Goal: Information Seeking & Learning: Learn about a topic

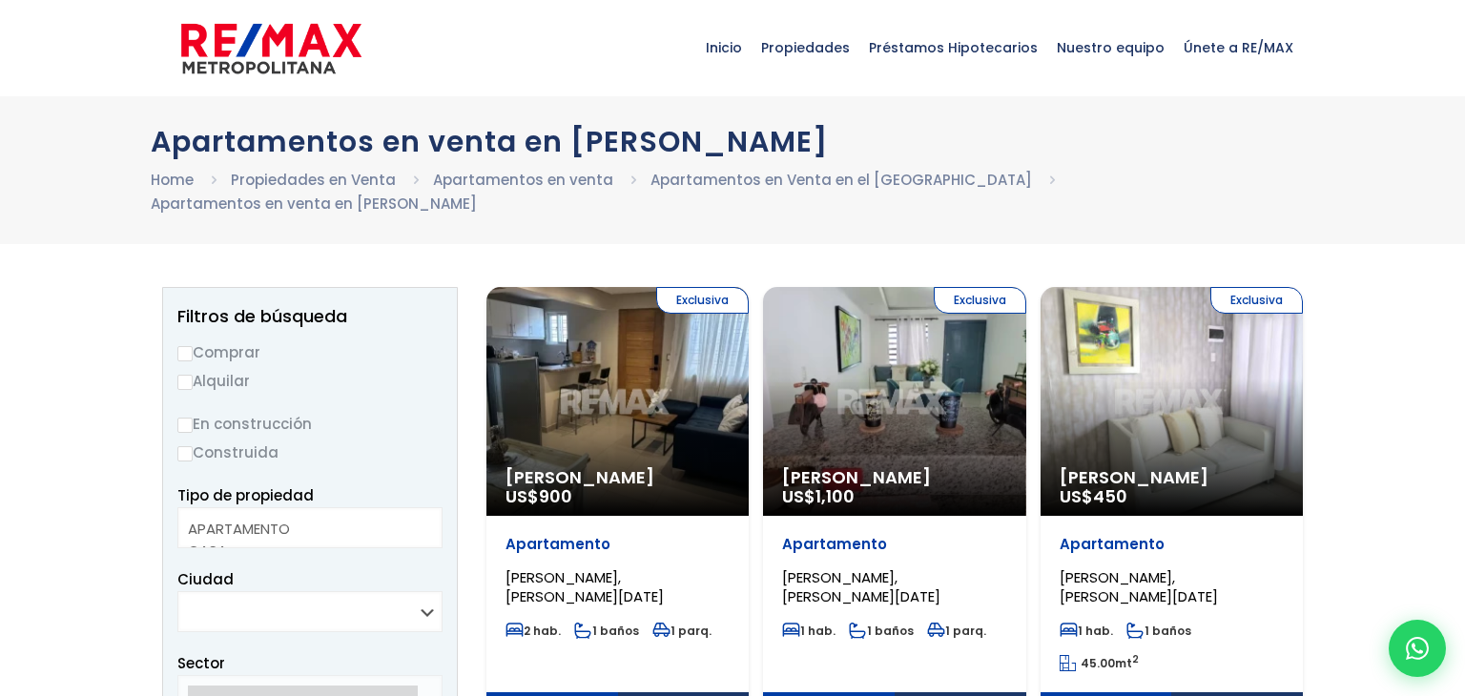
select select
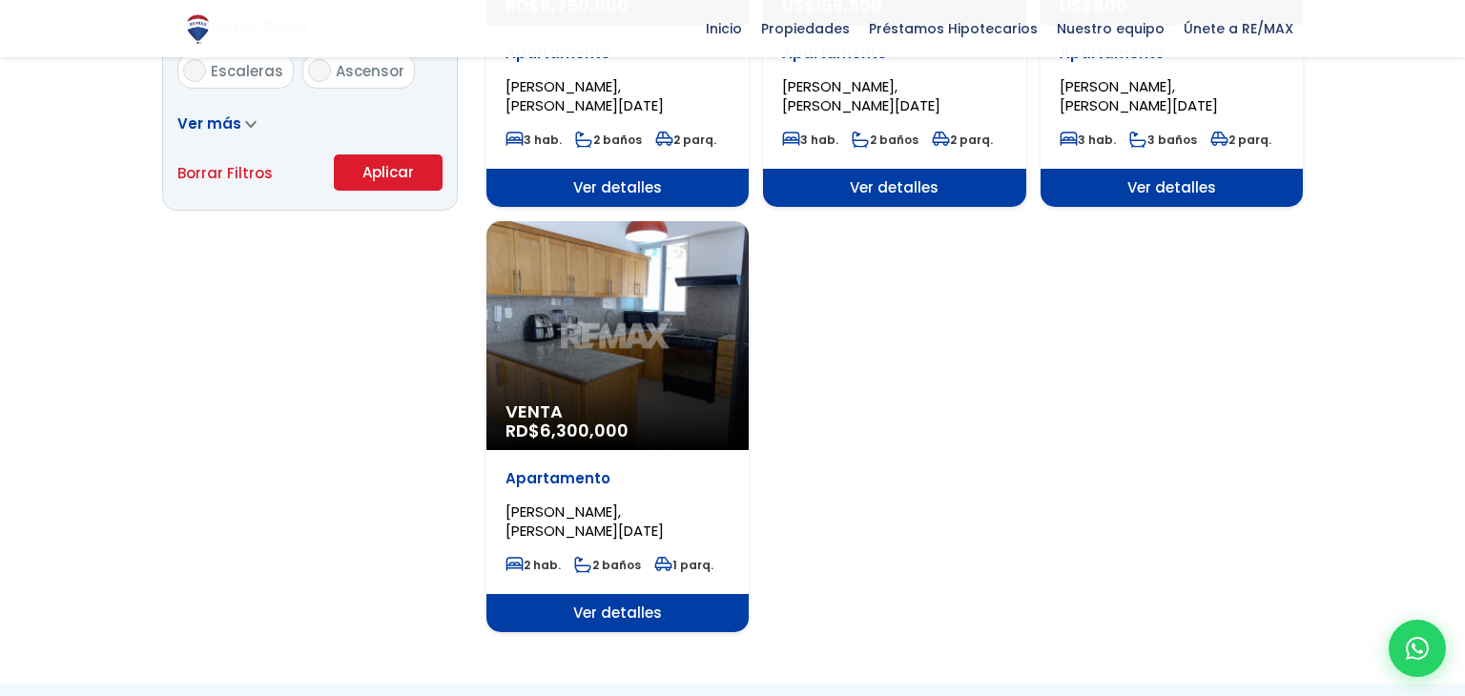
scroll to position [1412, 0]
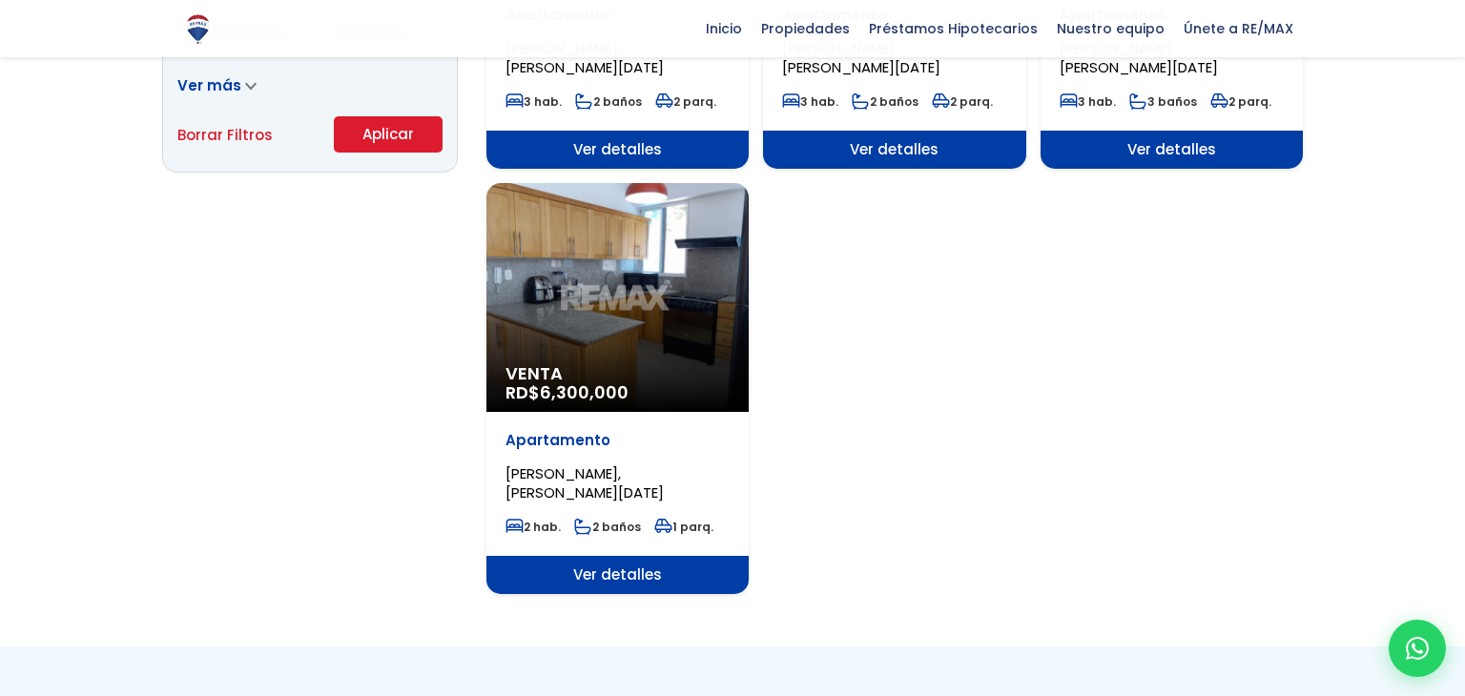
click at [593, 558] on span "Ver detalles" at bounding box center [617, 575] width 262 height 38
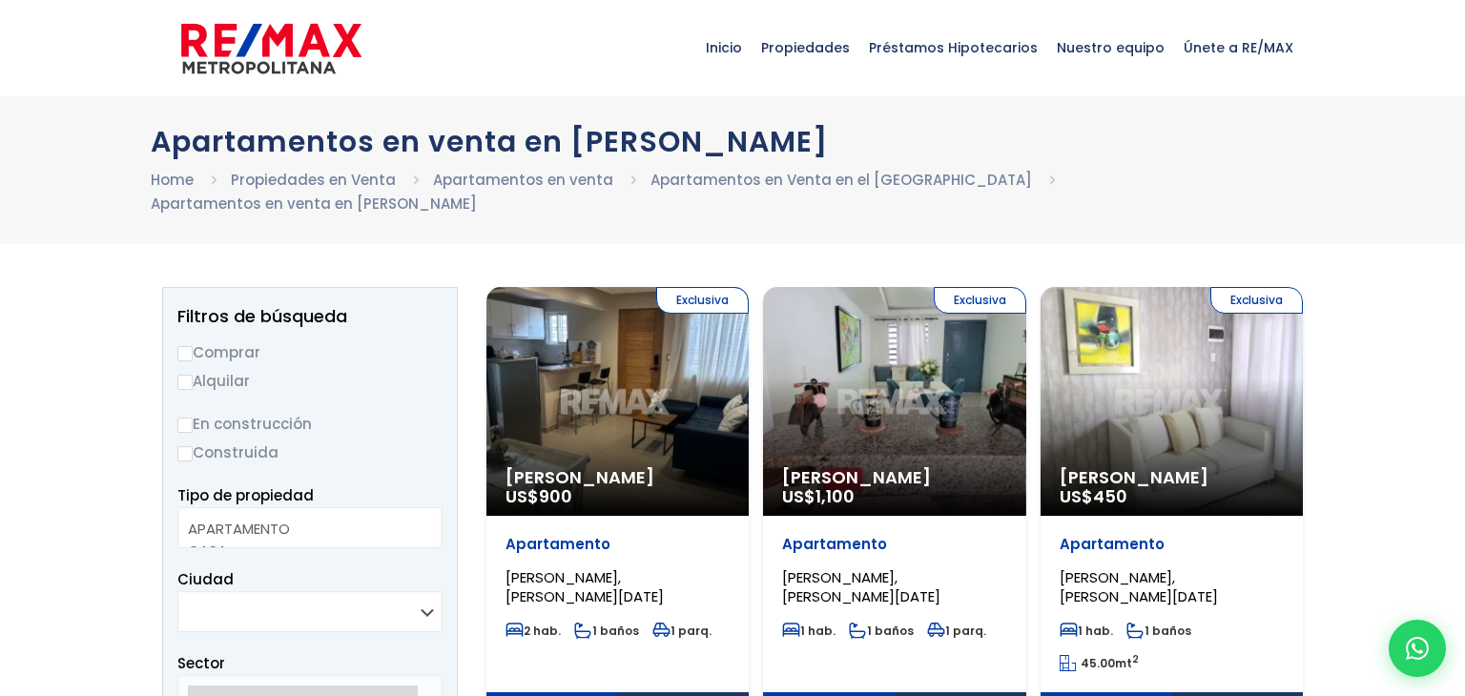
select select
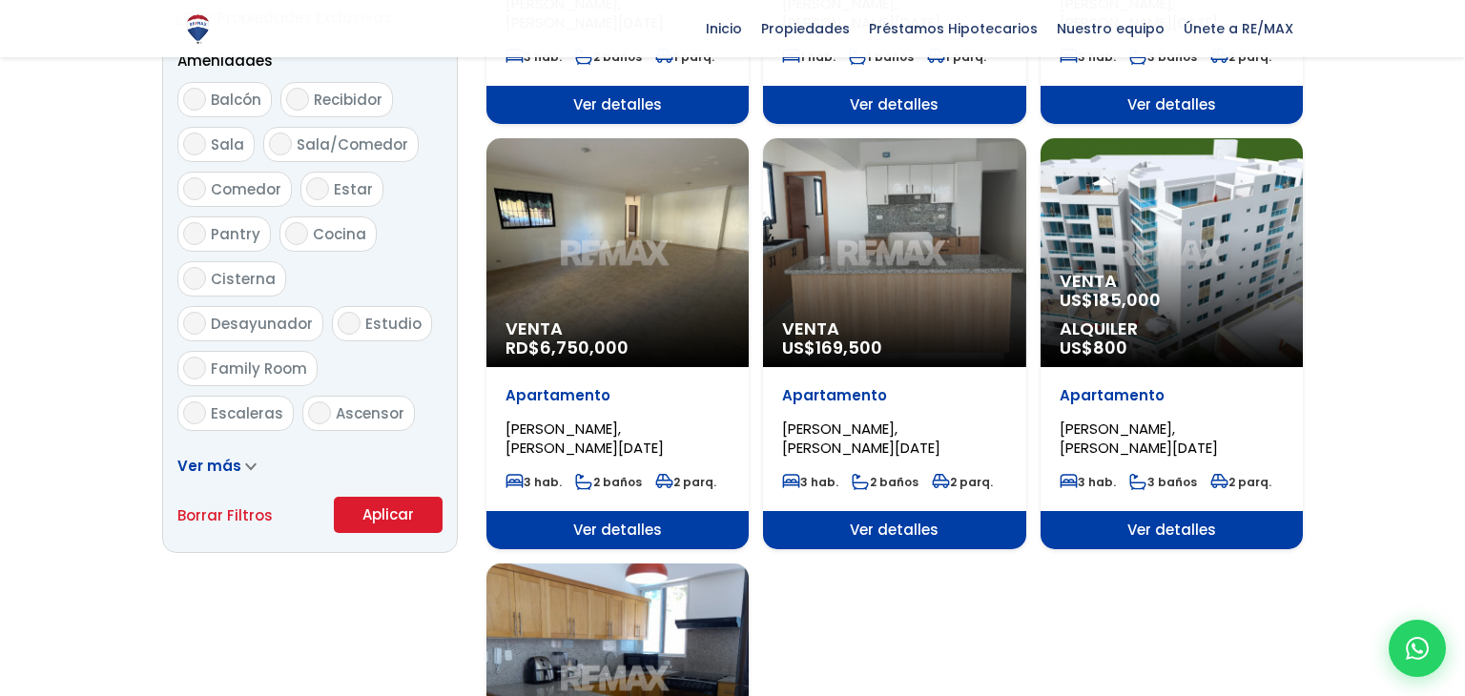
scroll to position [1030, 0]
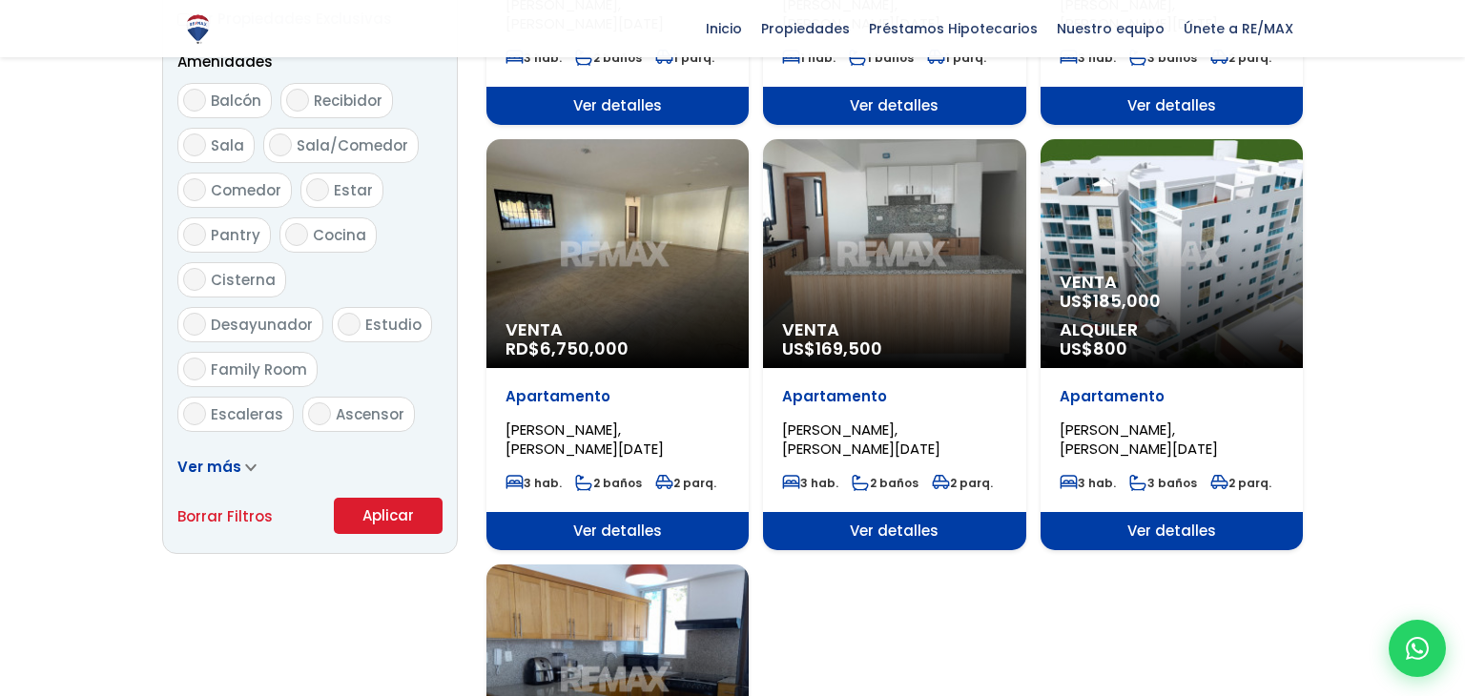
click at [598, 252] on div "Venta RD$ 6,750,000" at bounding box center [617, 253] width 262 height 229
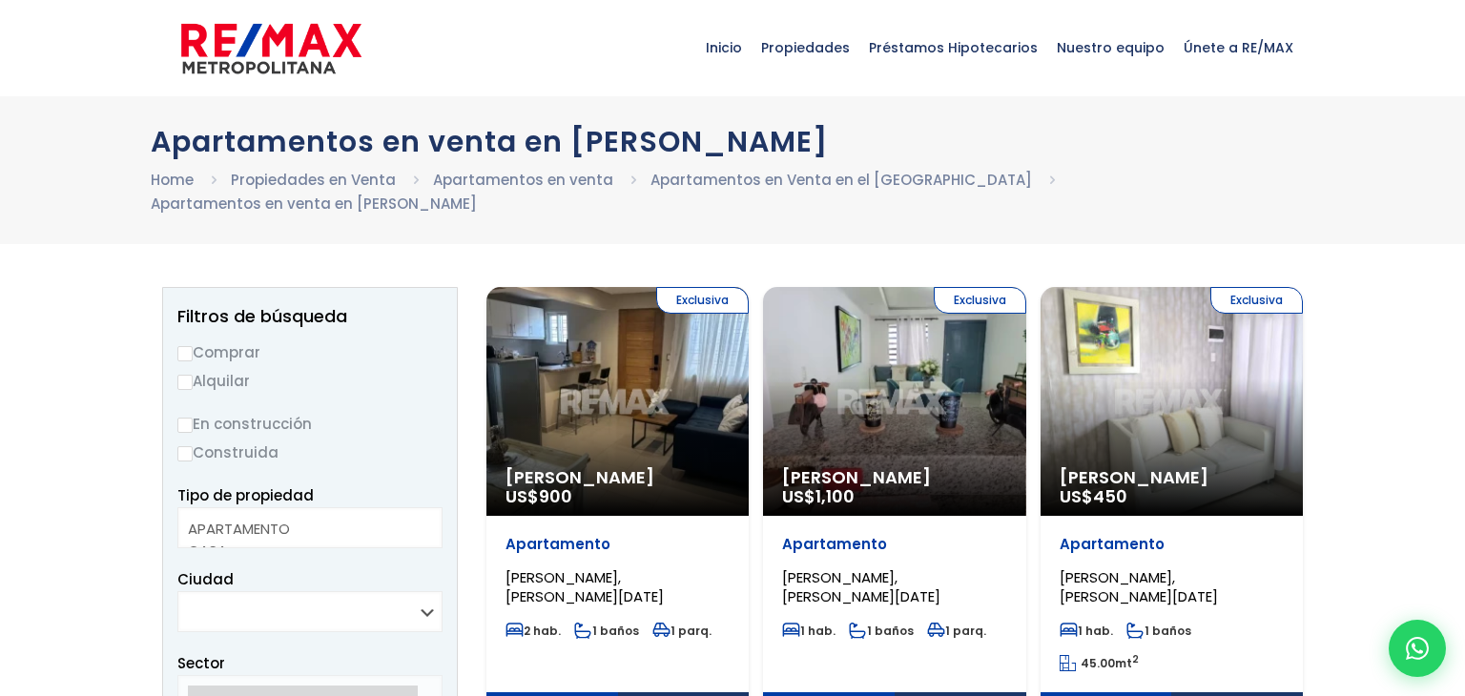
select select
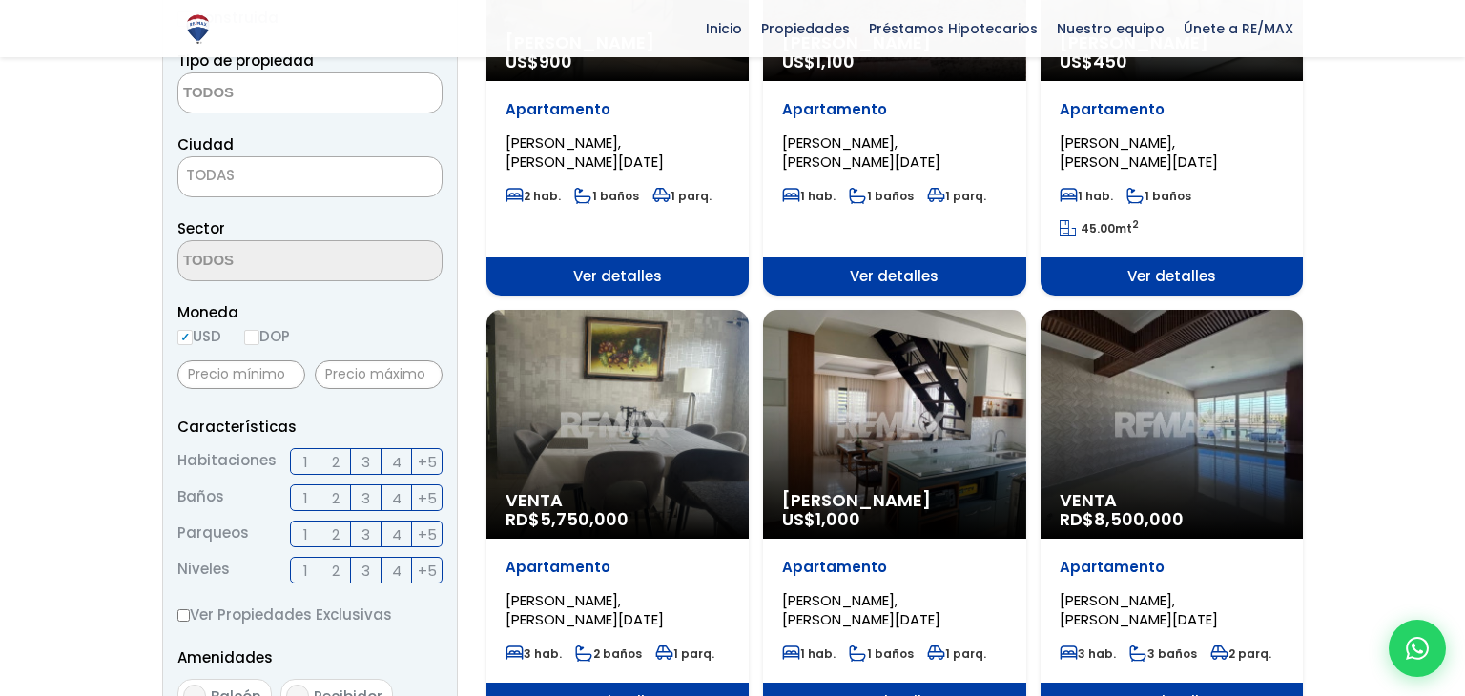
scroll to position [458, 0]
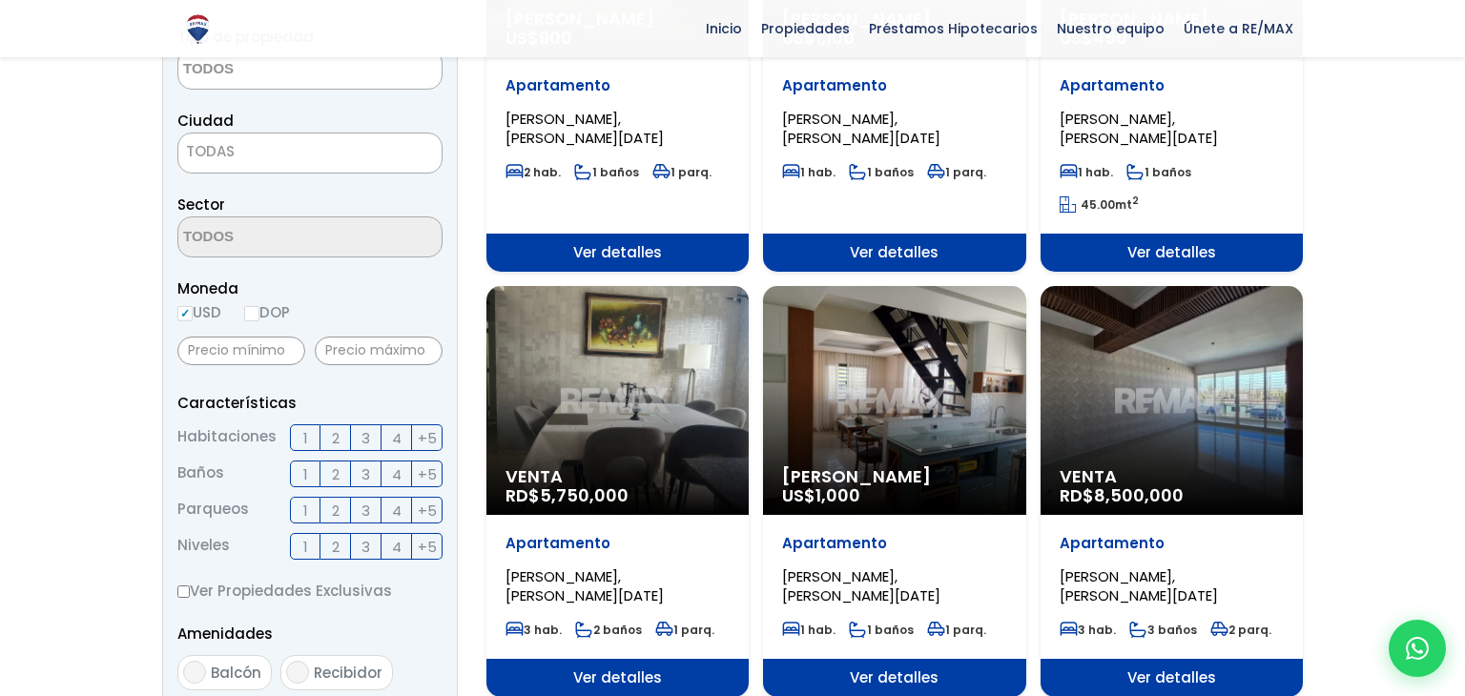
click at [659, 398] on div "Venta RD$ 5,750,000" at bounding box center [617, 400] width 262 height 229
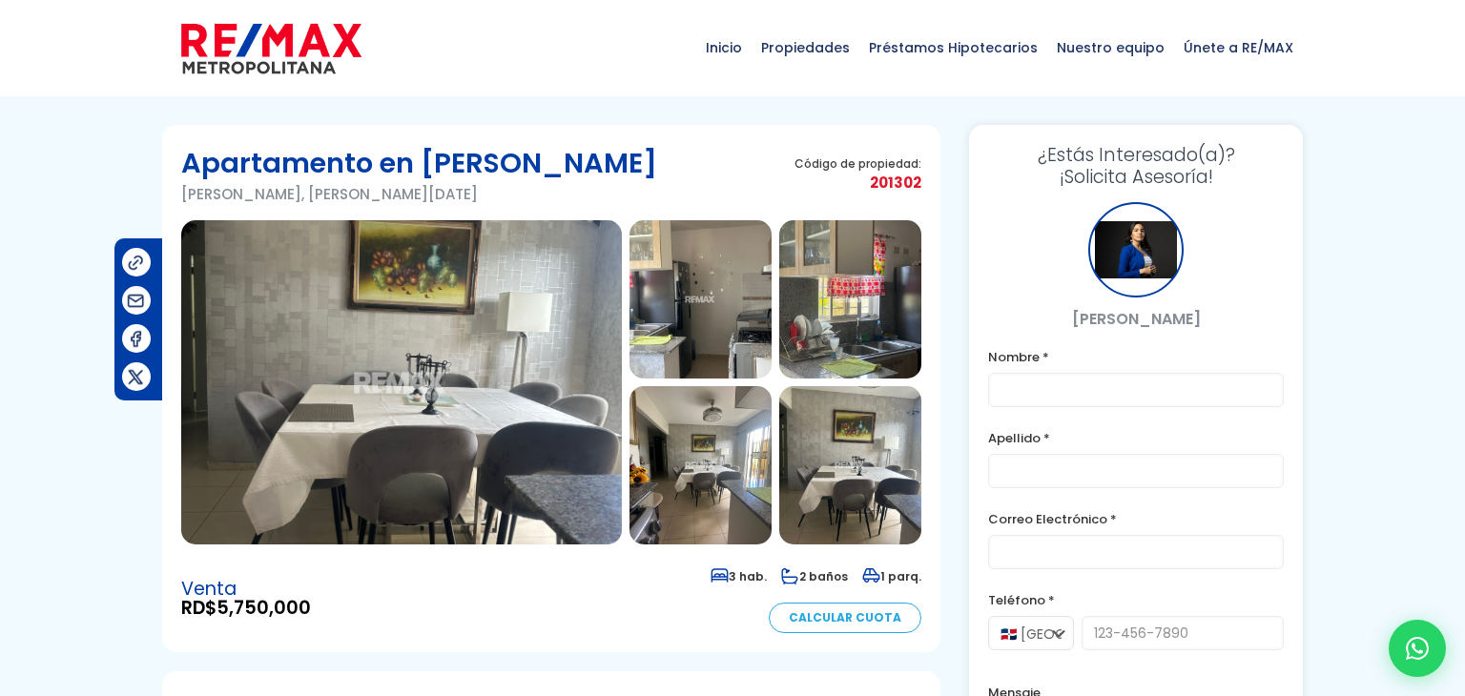
click at [424, 358] on img at bounding box center [401, 382] width 441 height 324
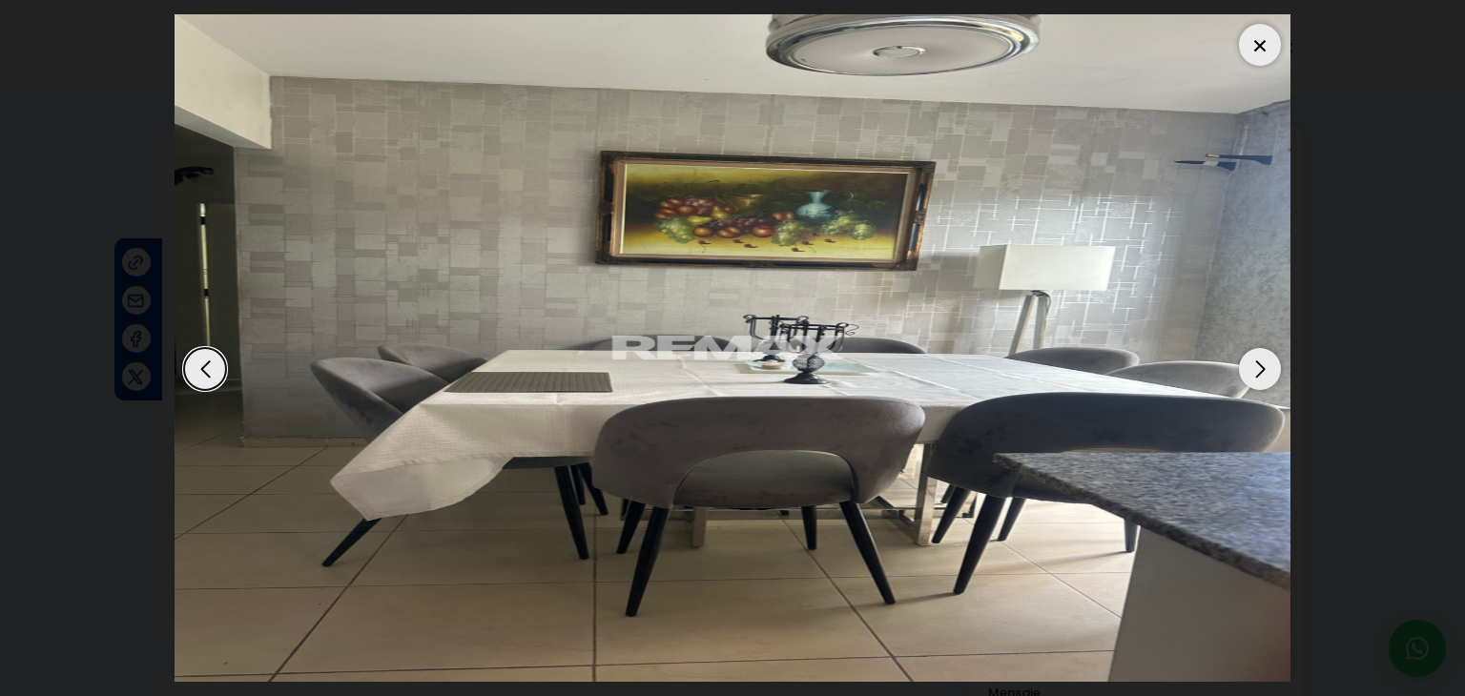
click at [1264, 373] on div "Next slide" at bounding box center [1260, 369] width 42 height 42
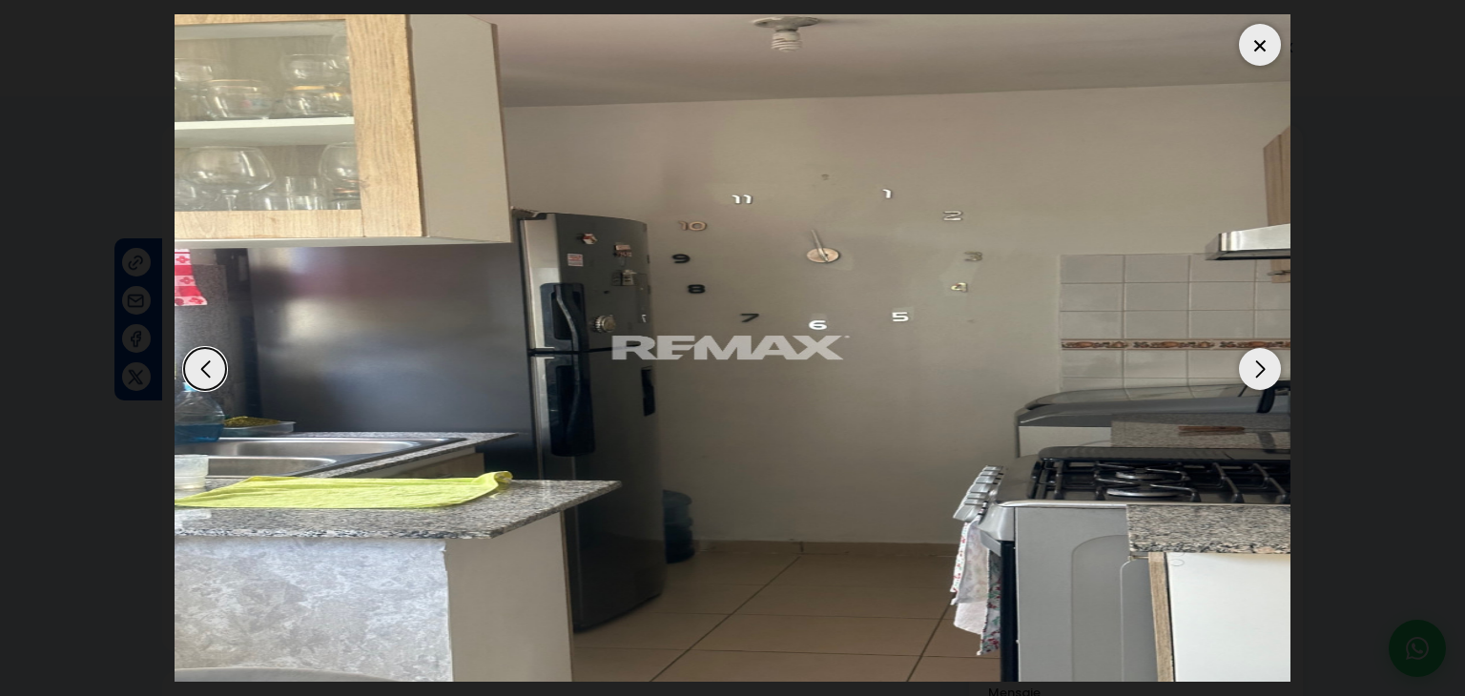
click at [1264, 373] on div "Next slide" at bounding box center [1260, 369] width 42 height 42
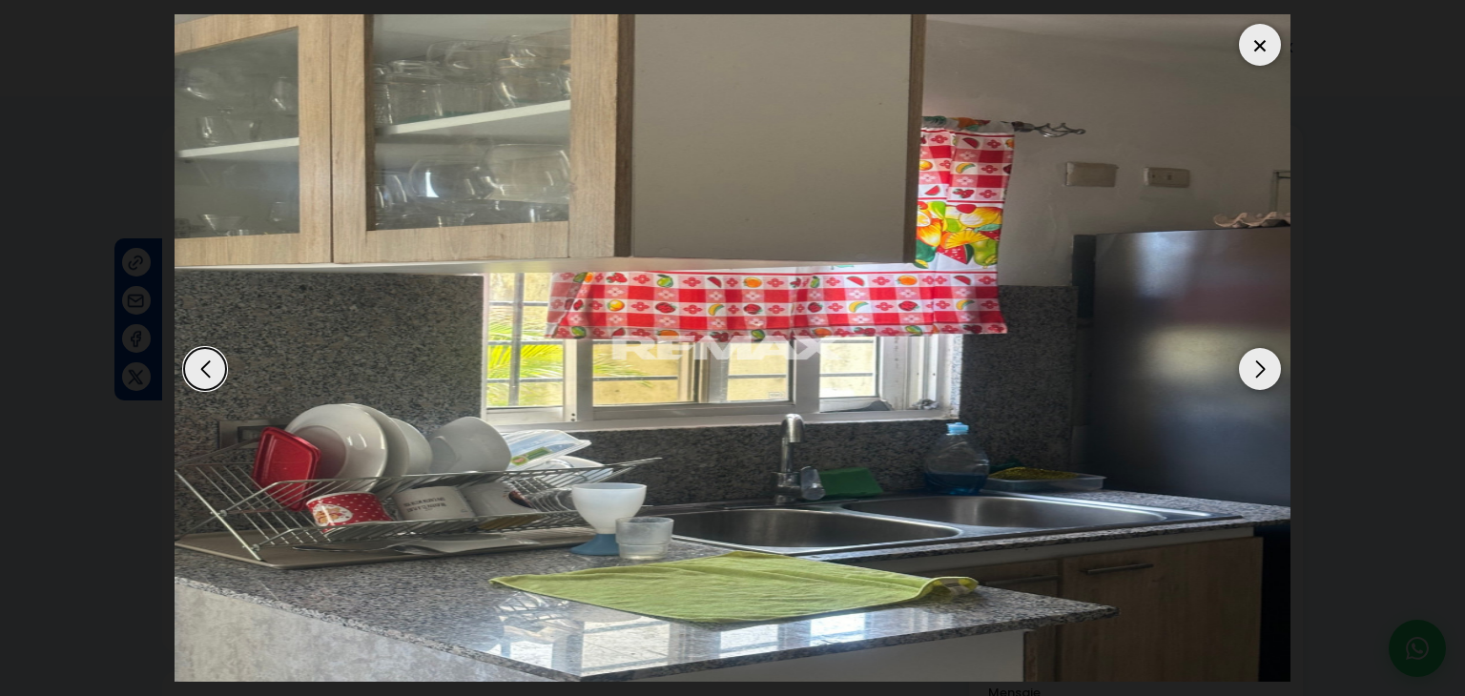
click at [1264, 373] on div "Next slide" at bounding box center [1260, 369] width 42 height 42
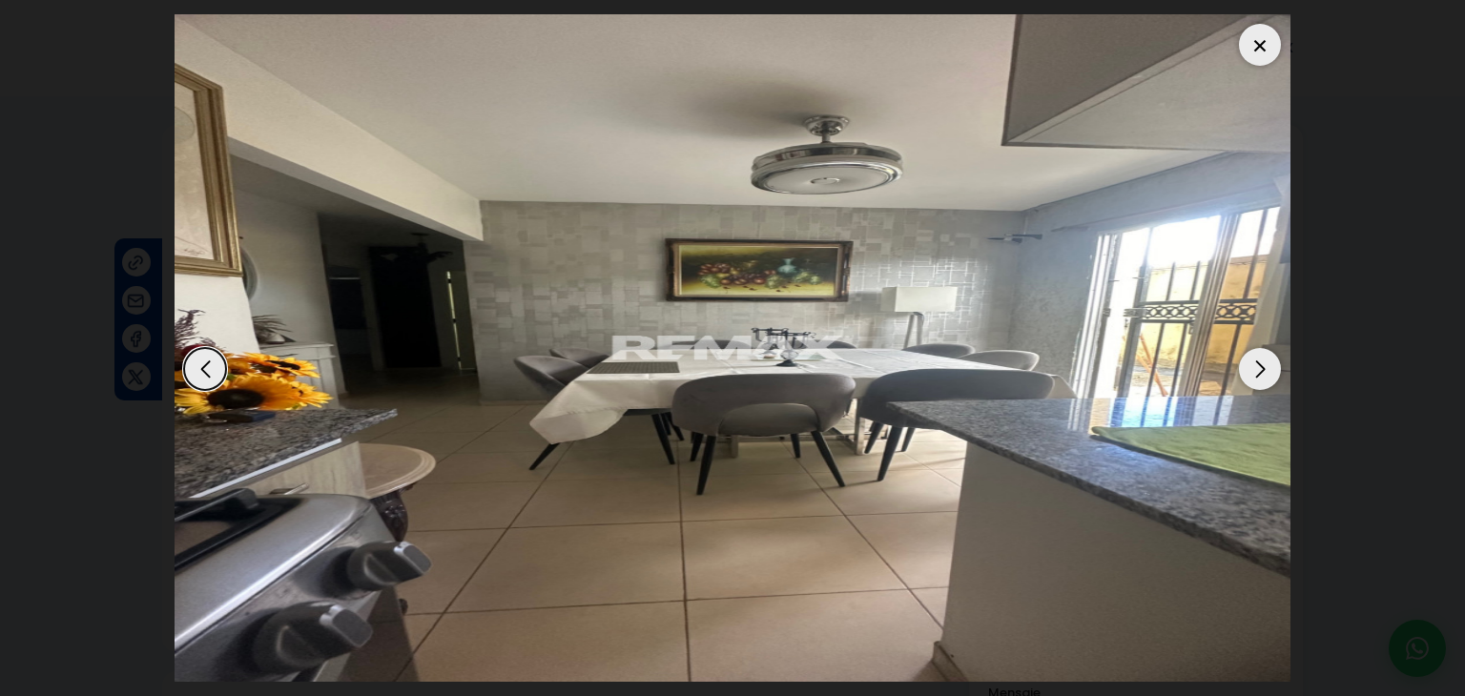
click at [1264, 373] on div "Next slide" at bounding box center [1260, 369] width 42 height 42
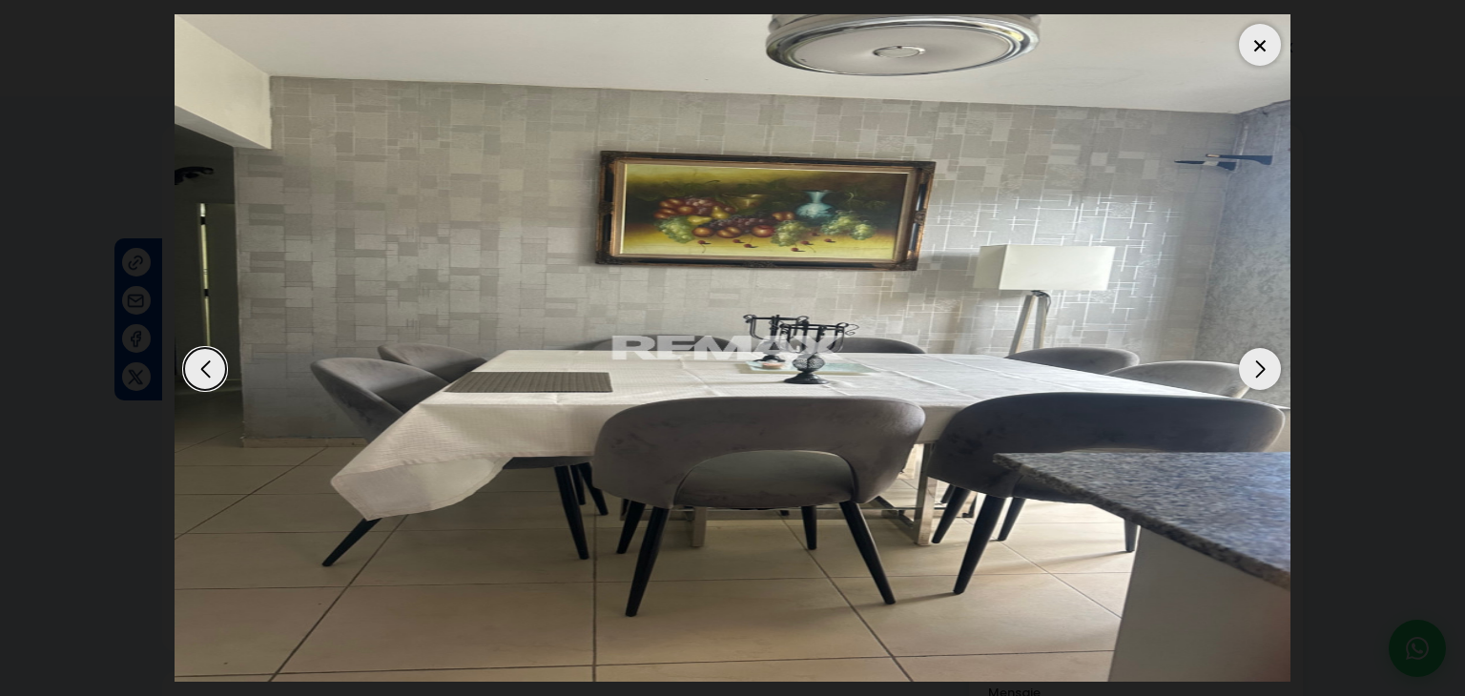
click at [1264, 373] on div "Next slide" at bounding box center [1260, 369] width 42 height 42
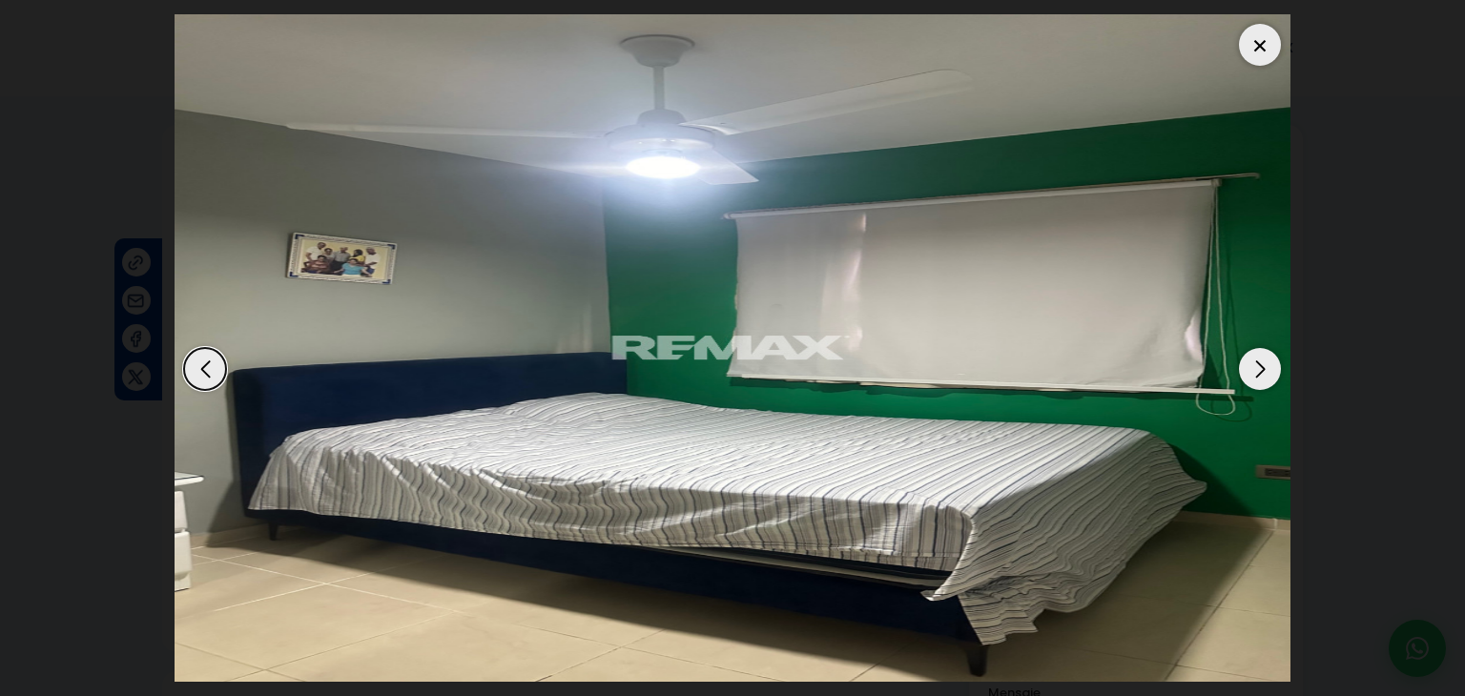
click at [1264, 373] on div "Next slide" at bounding box center [1260, 369] width 42 height 42
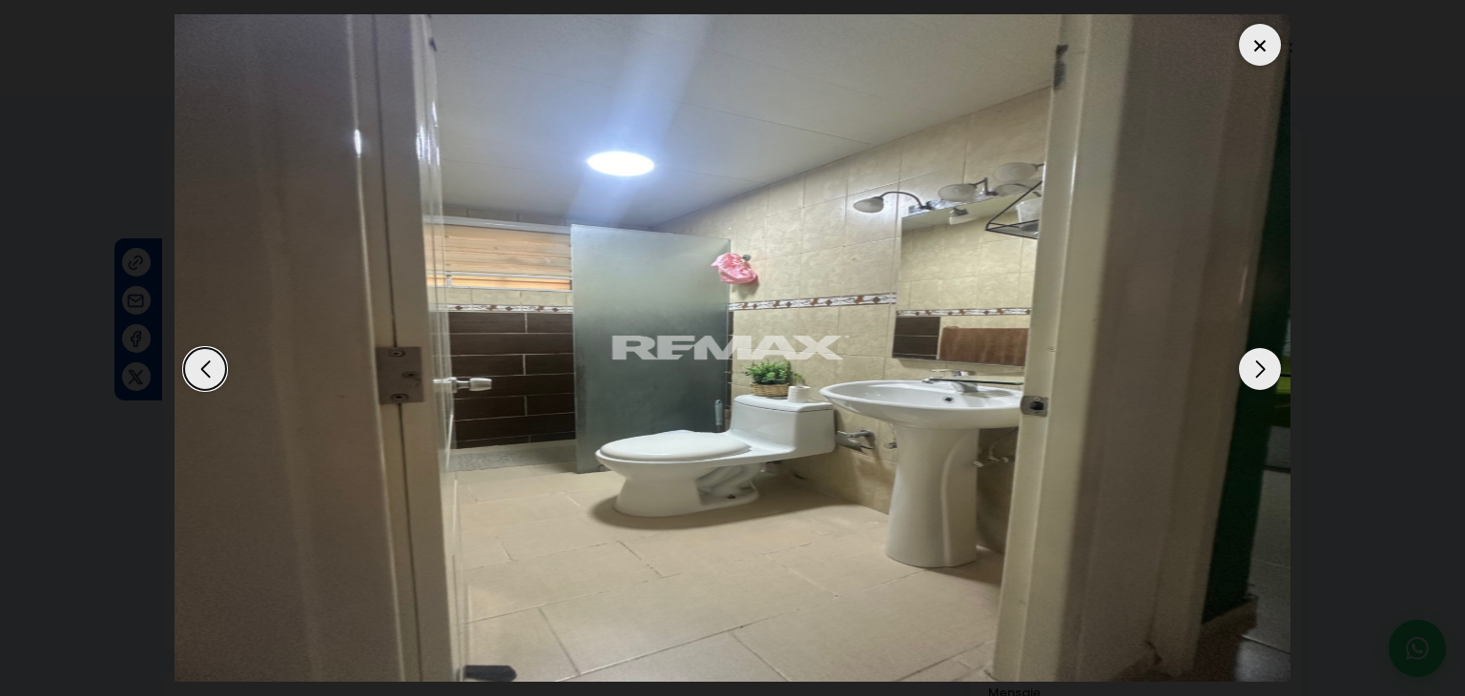
click at [1264, 373] on div "Next slide" at bounding box center [1260, 369] width 42 height 42
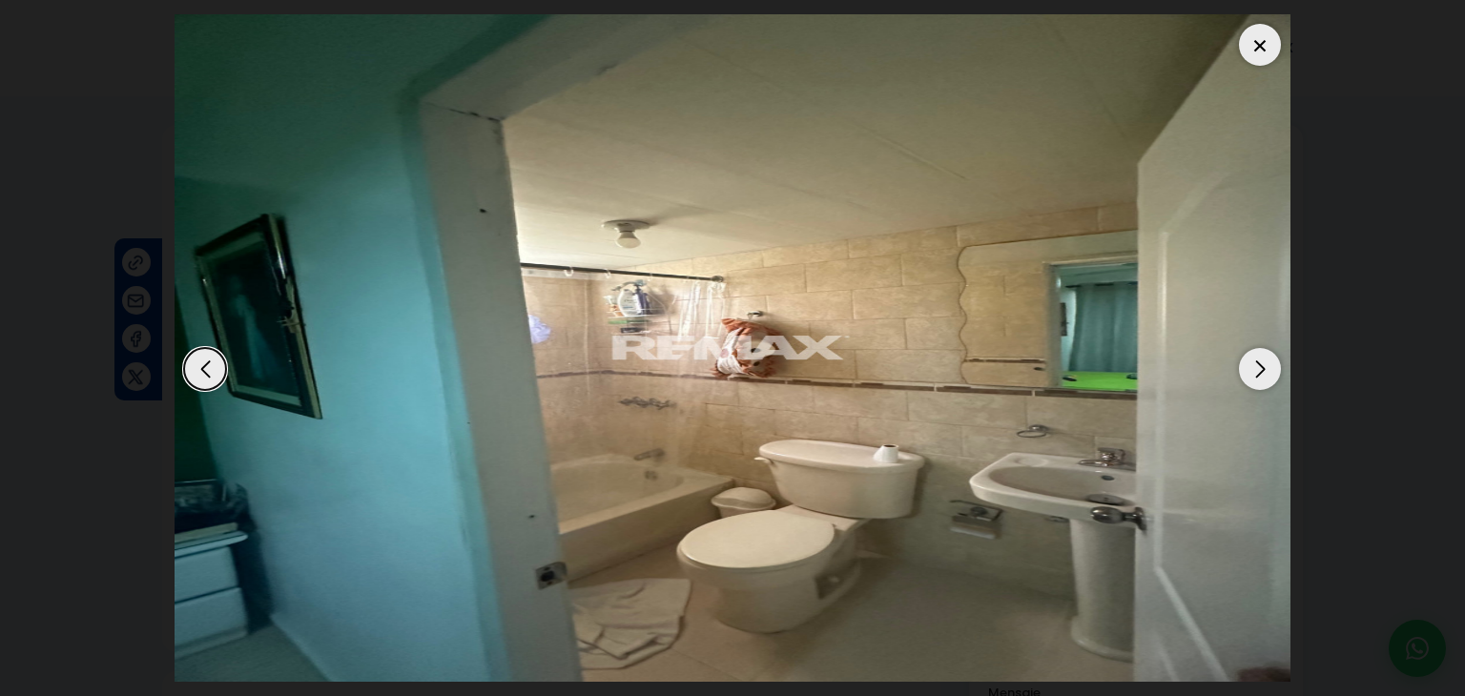
click at [1264, 373] on div "Next slide" at bounding box center [1260, 369] width 42 height 42
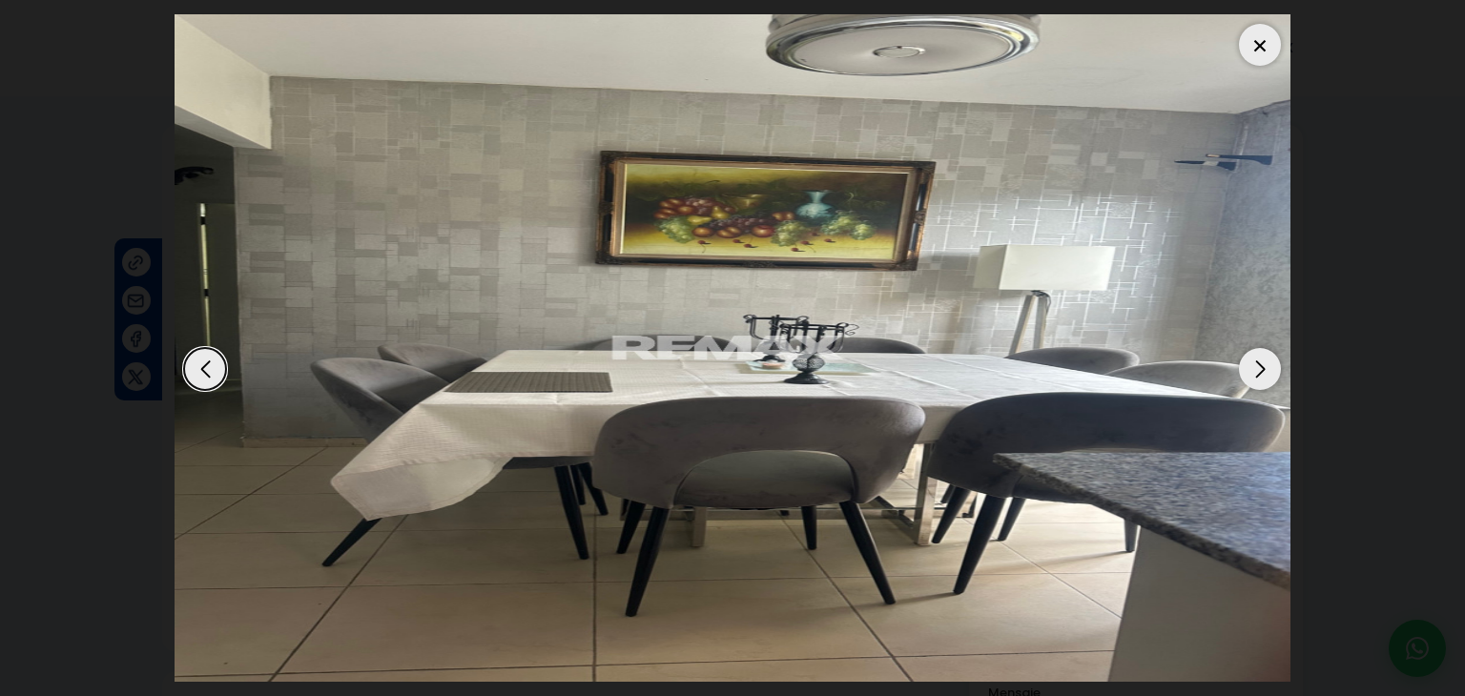
click at [1264, 373] on div "Next slide" at bounding box center [1260, 369] width 42 height 42
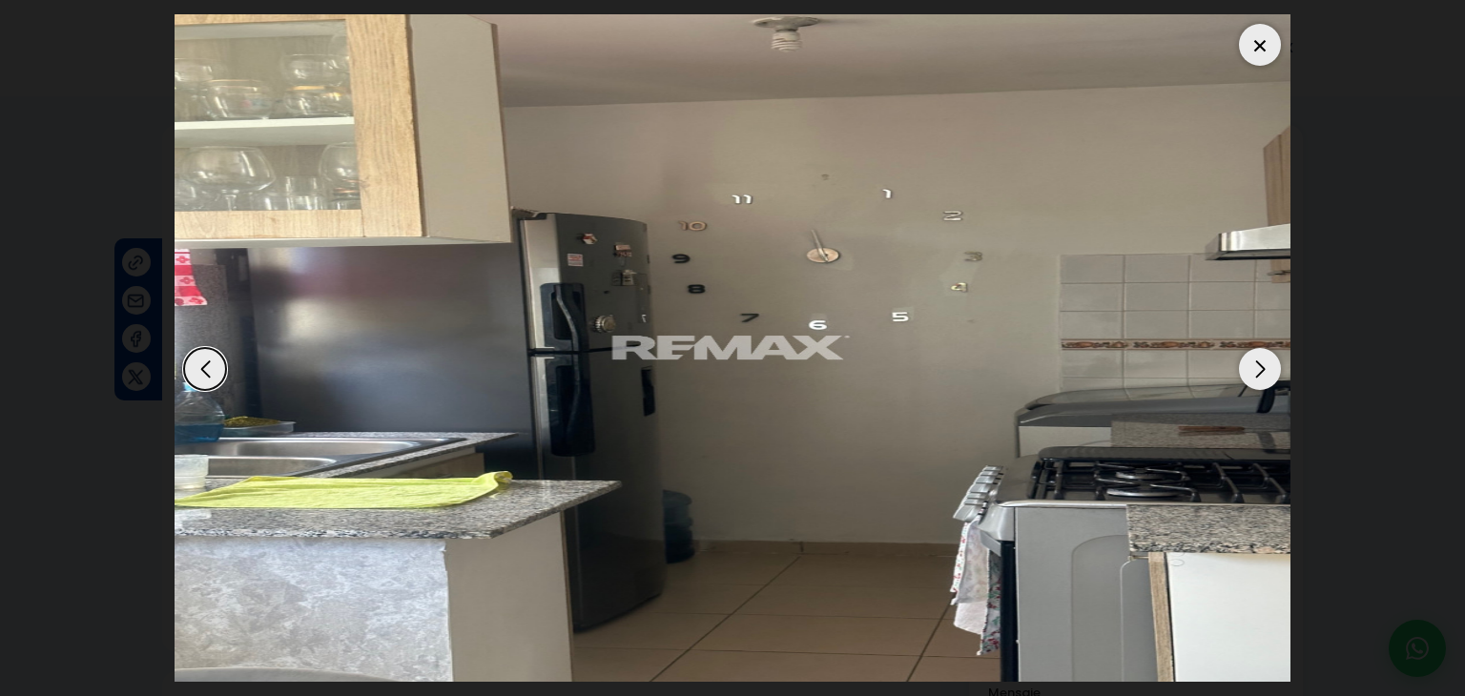
click at [1264, 373] on div "Next slide" at bounding box center [1260, 369] width 42 height 42
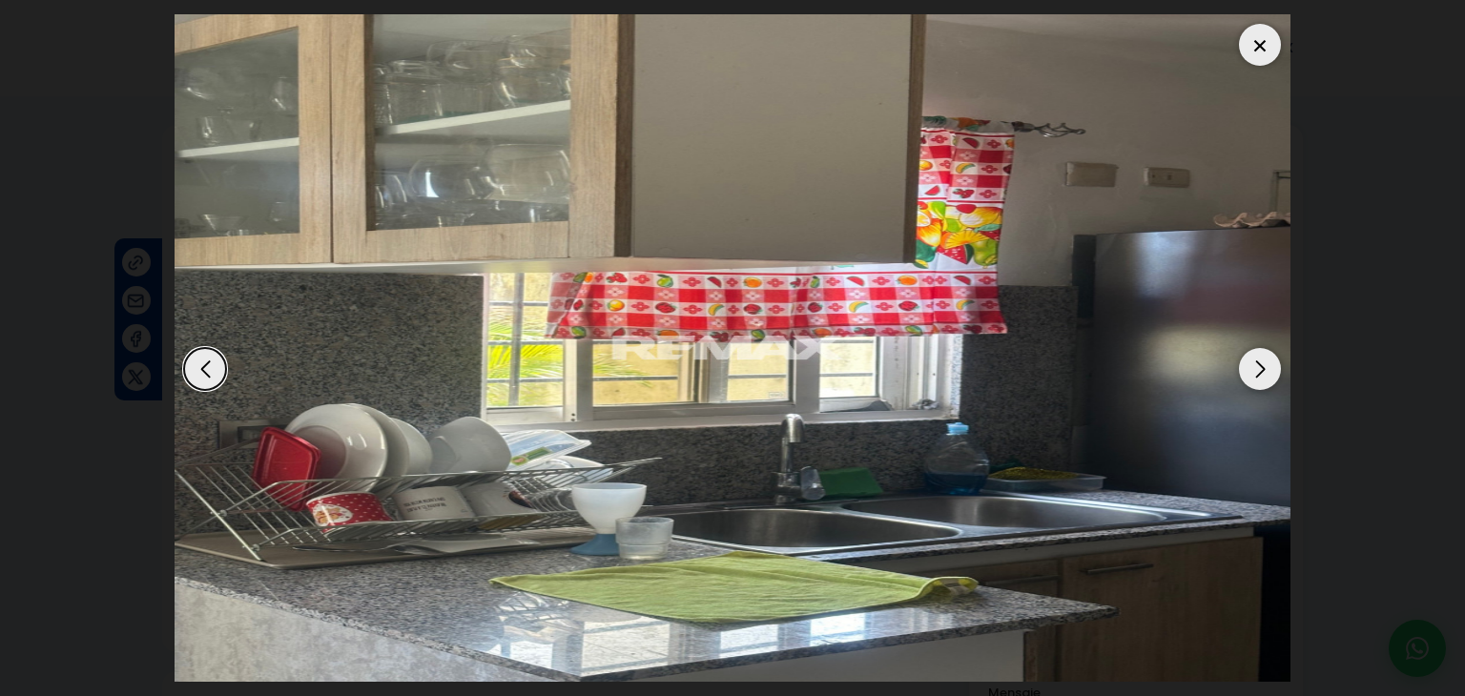
click at [1264, 373] on div "Next slide" at bounding box center [1260, 369] width 42 height 42
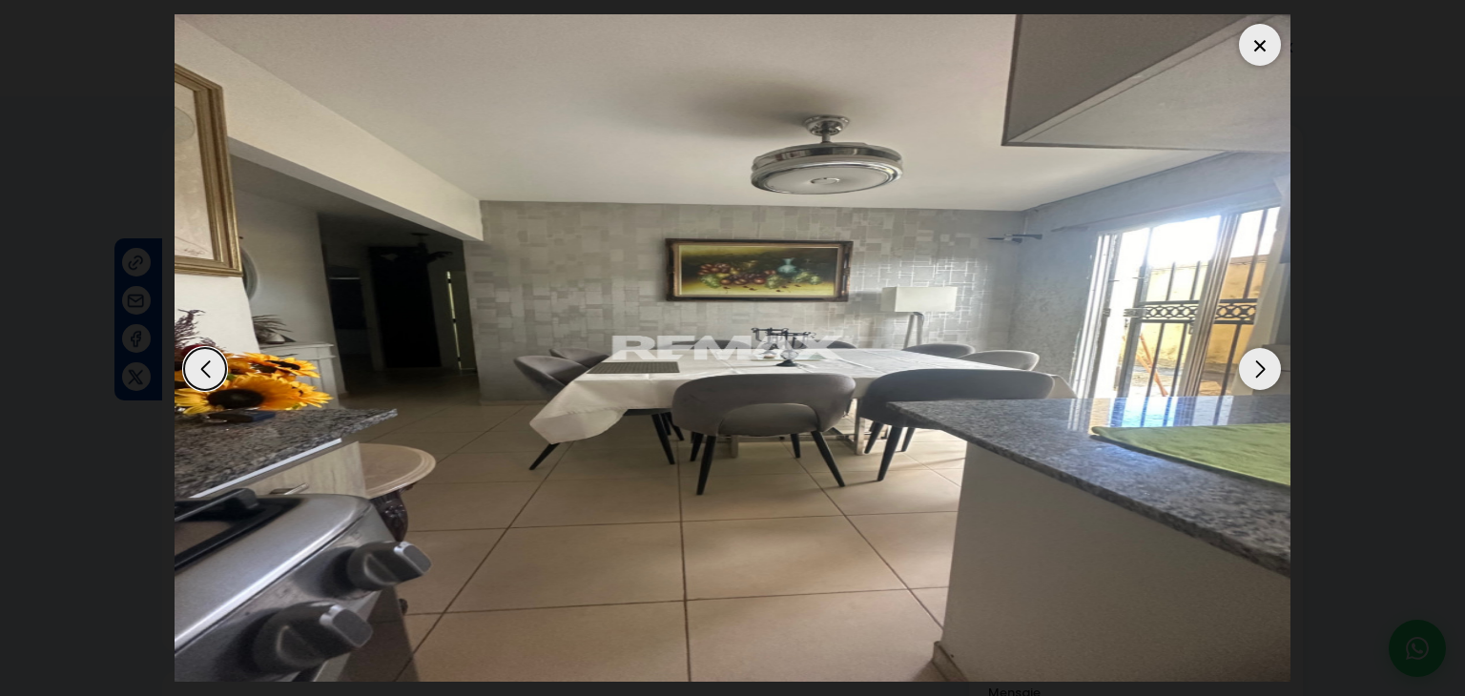
click at [1264, 373] on div "Next slide" at bounding box center [1260, 369] width 42 height 42
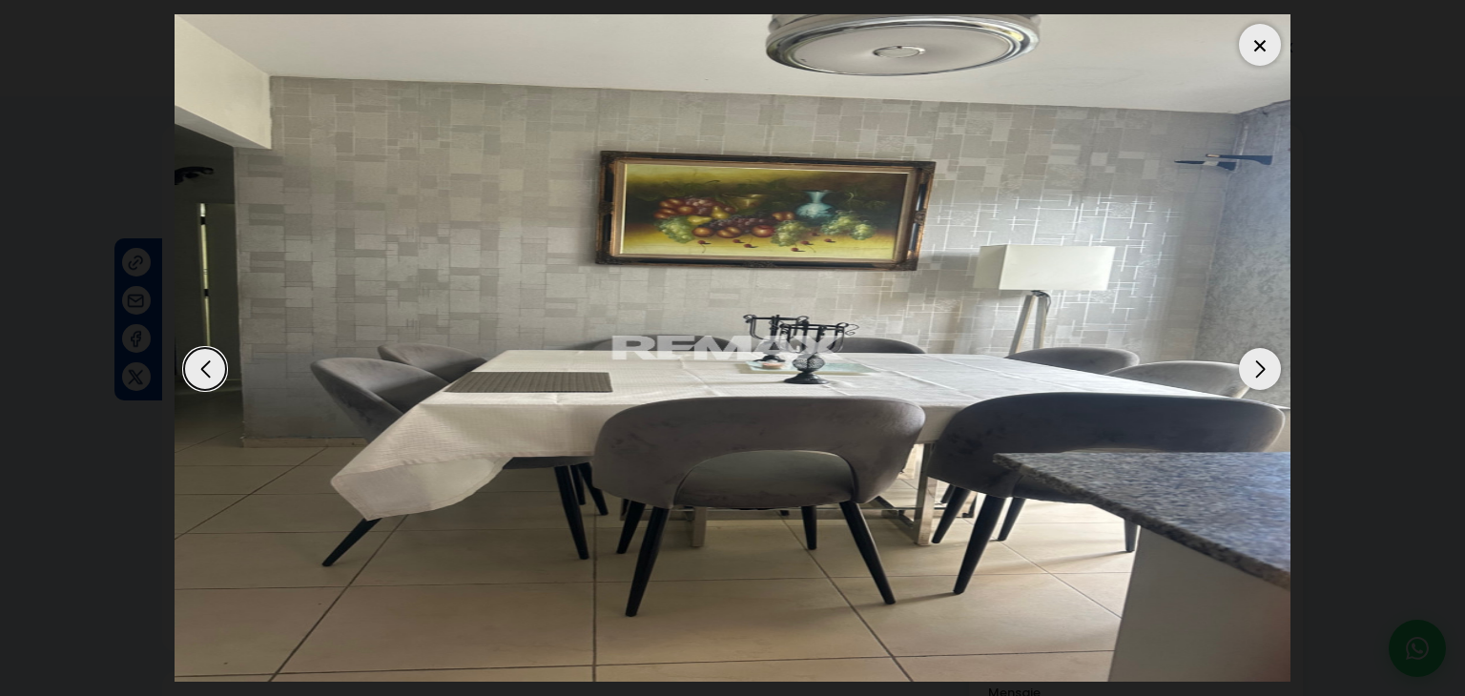
click at [1264, 373] on div "Next slide" at bounding box center [1260, 369] width 42 height 42
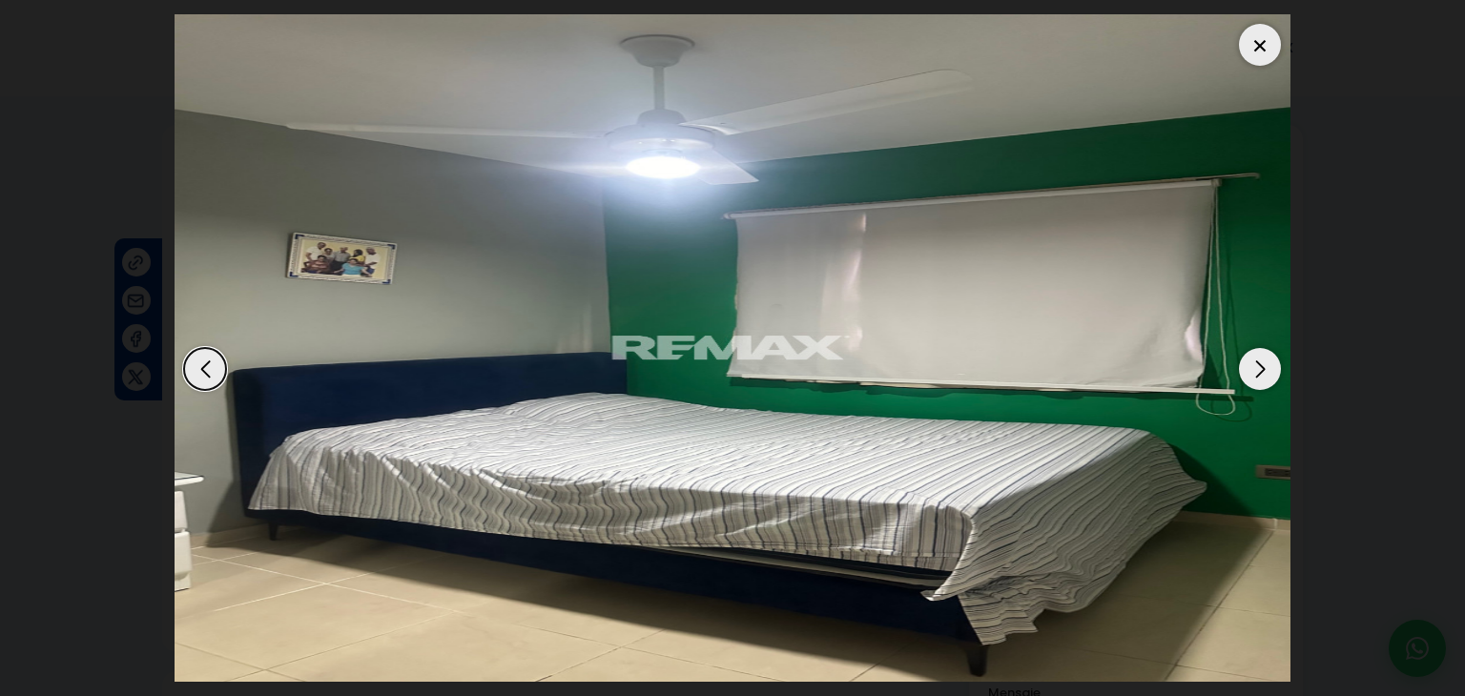
click at [1264, 373] on div "Next slide" at bounding box center [1260, 369] width 42 height 42
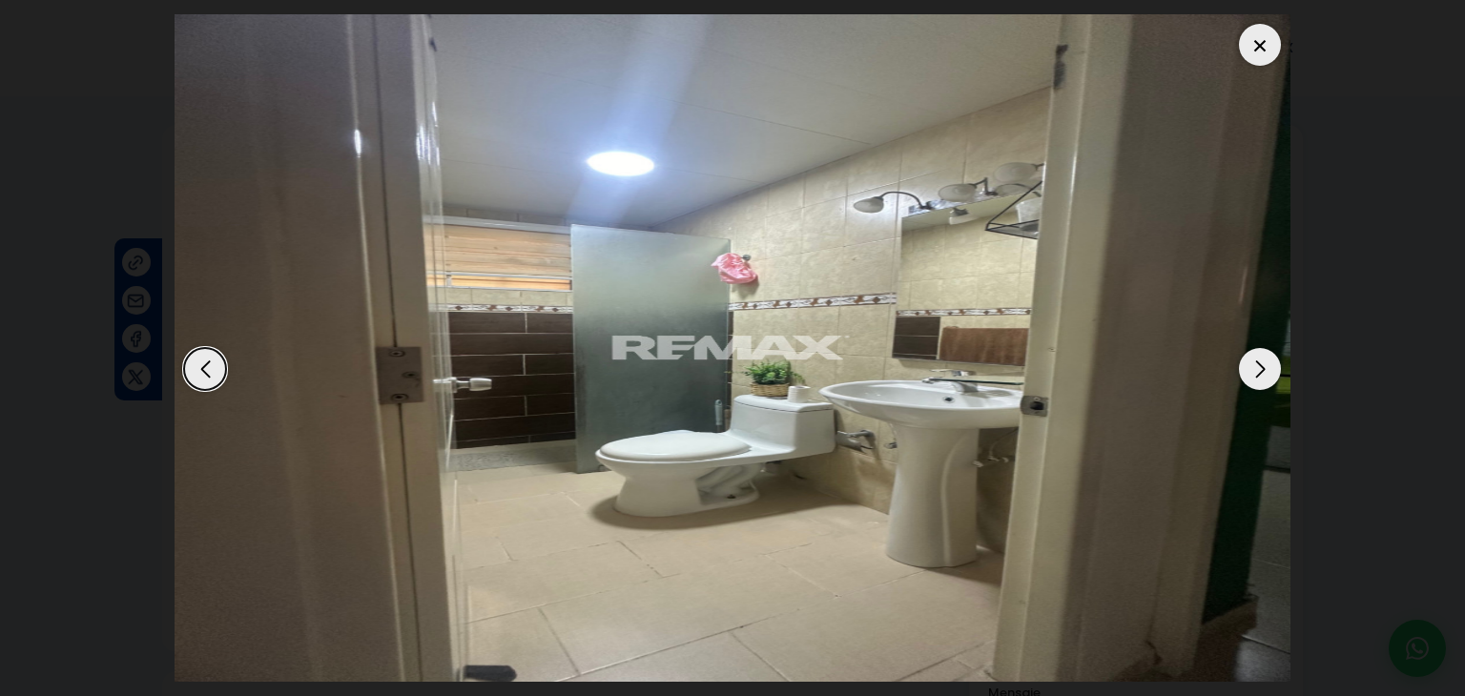
click at [1264, 373] on div "Next slide" at bounding box center [1260, 369] width 42 height 42
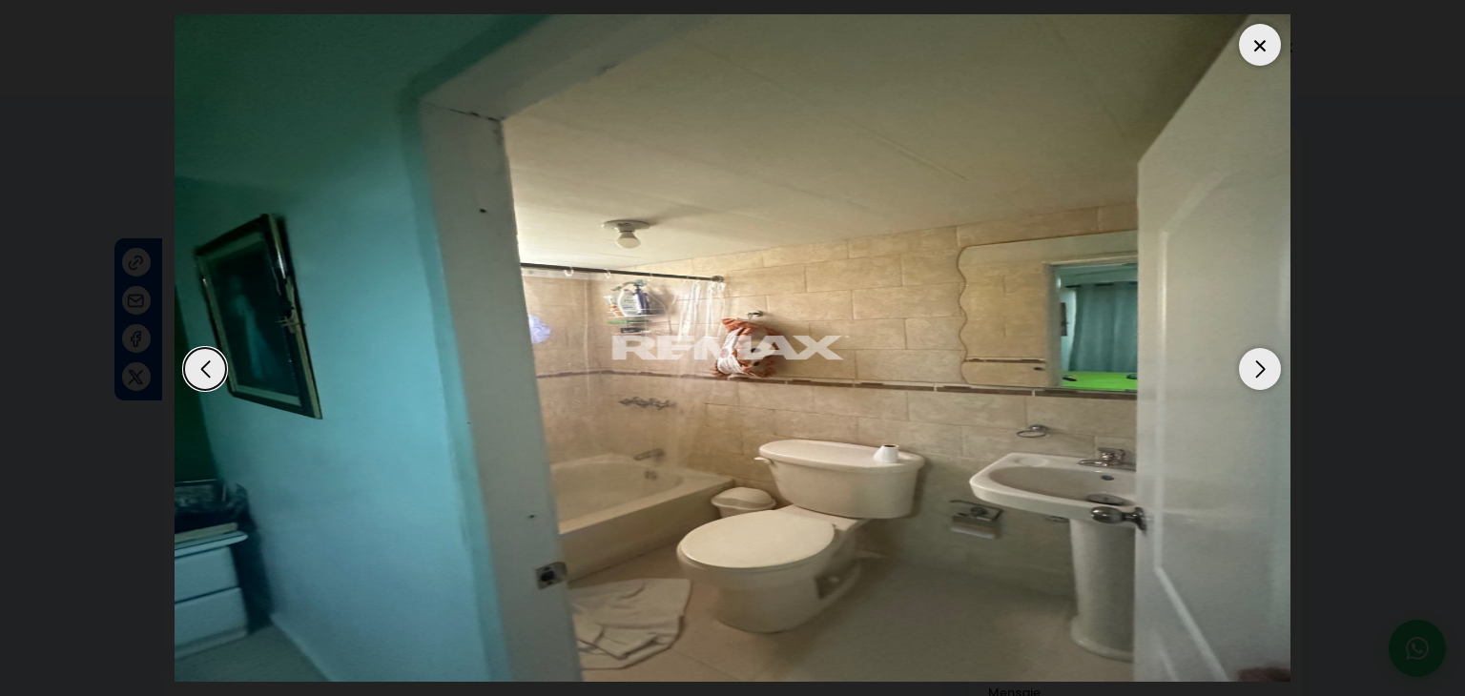
click at [1264, 373] on div "Next slide" at bounding box center [1260, 369] width 42 height 42
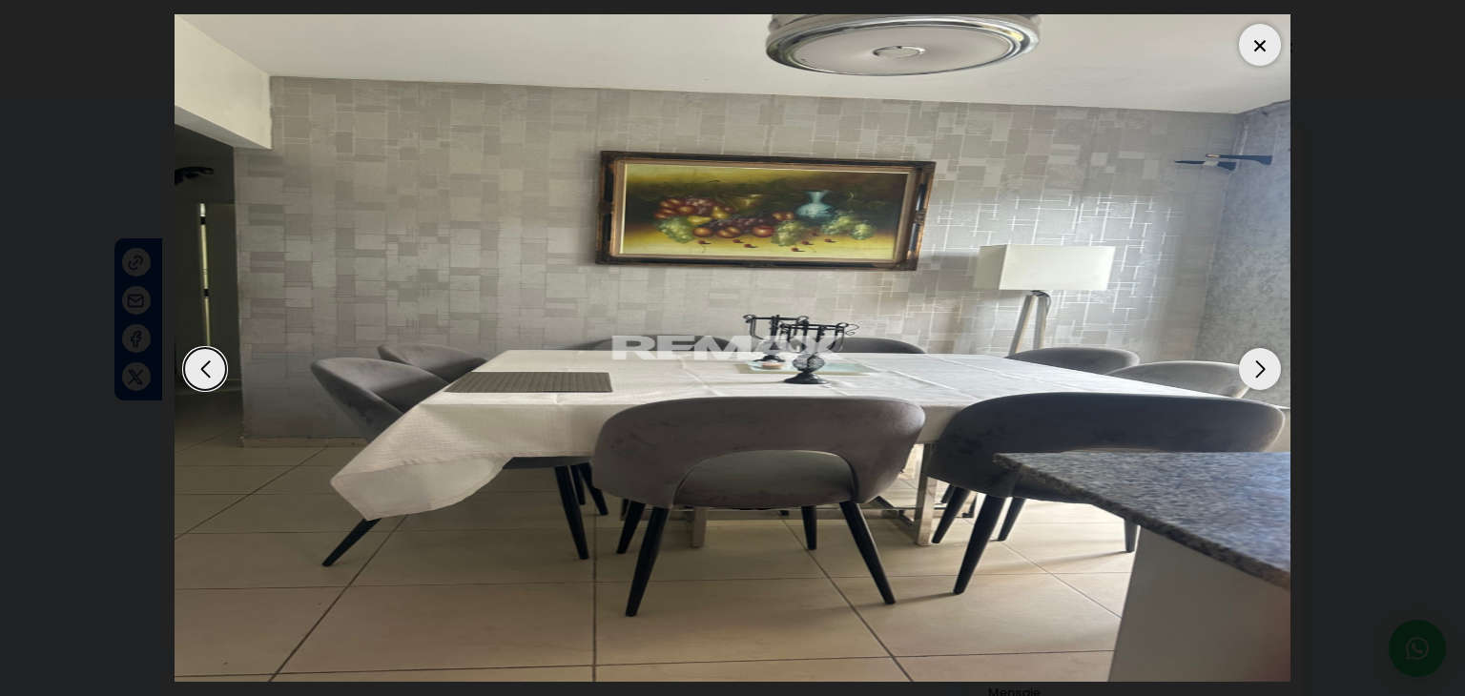
click at [1264, 373] on div "Next slide" at bounding box center [1260, 369] width 42 height 42
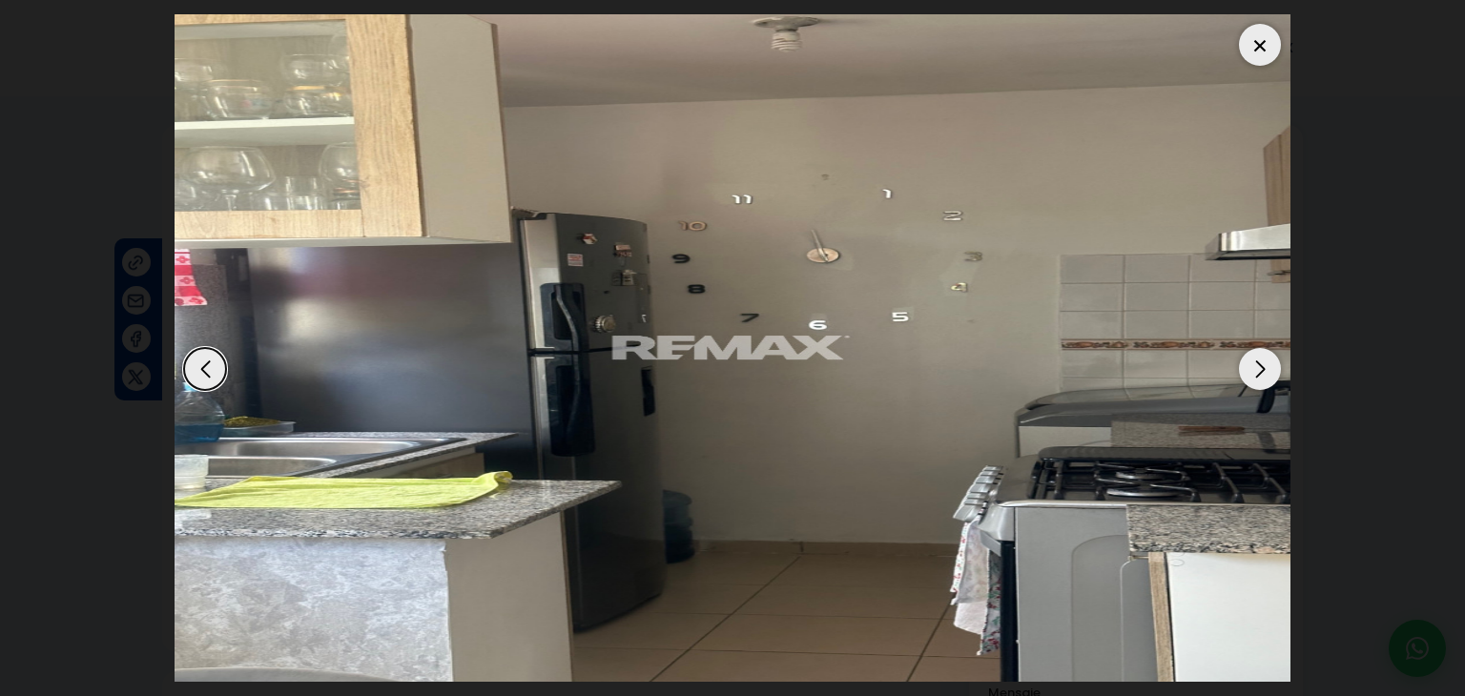
click at [1264, 373] on div "Next slide" at bounding box center [1260, 369] width 42 height 42
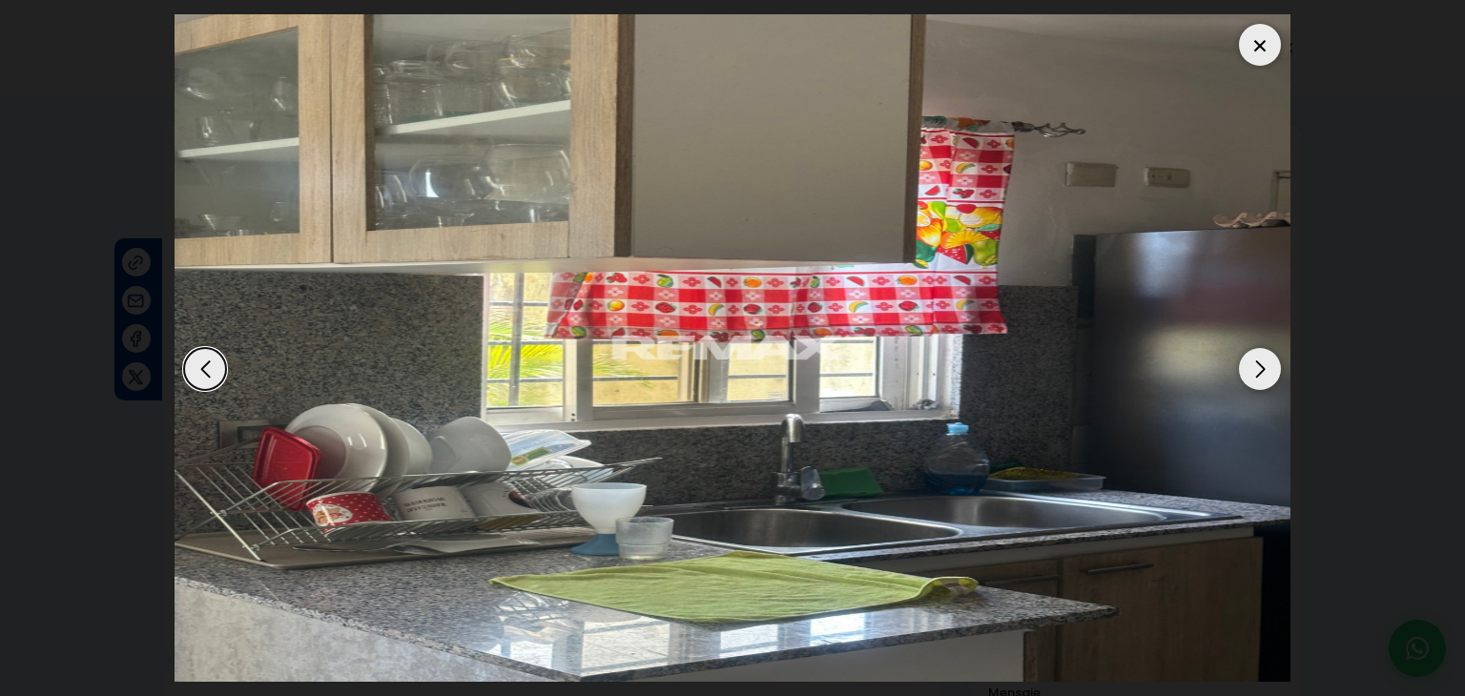
click at [1255, 50] on div at bounding box center [1260, 45] width 42 height 42
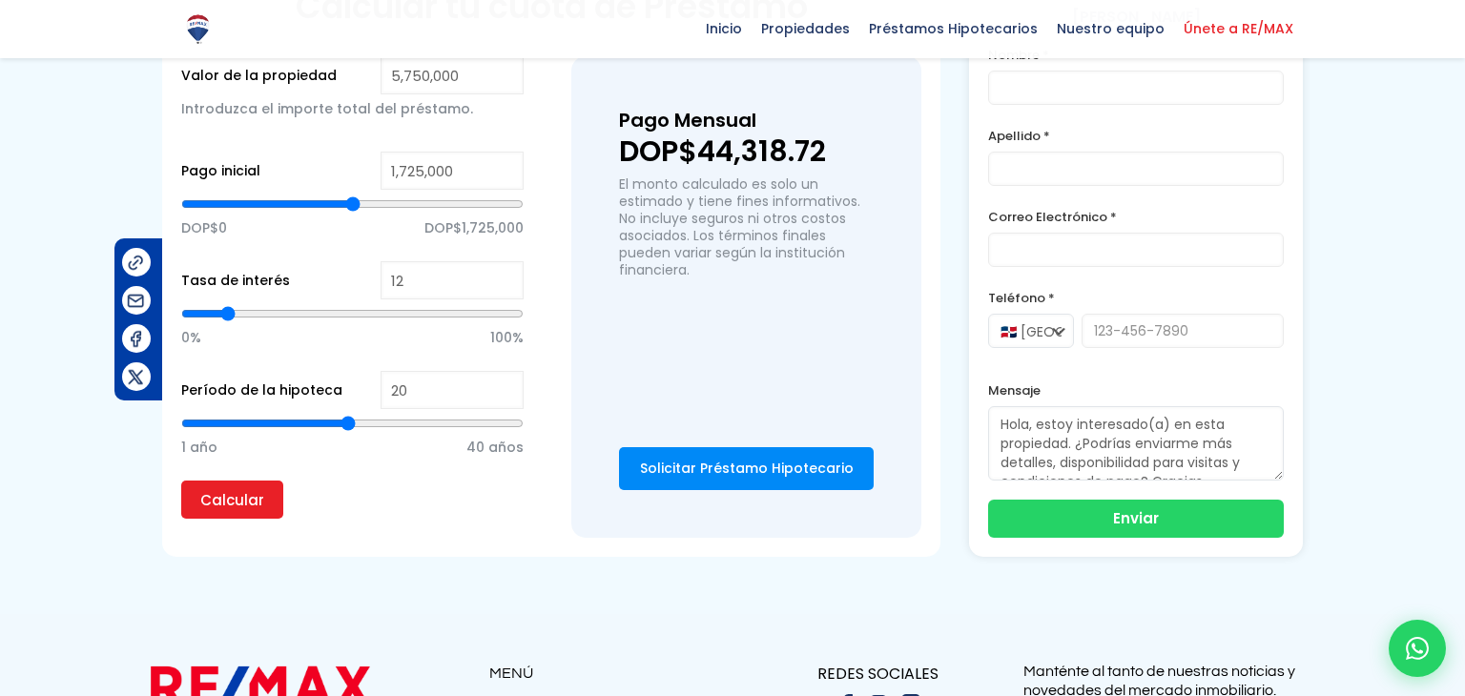
scroll to position [1450, 0]
